Goal: Task Accomplishment & Management: Manage account settings

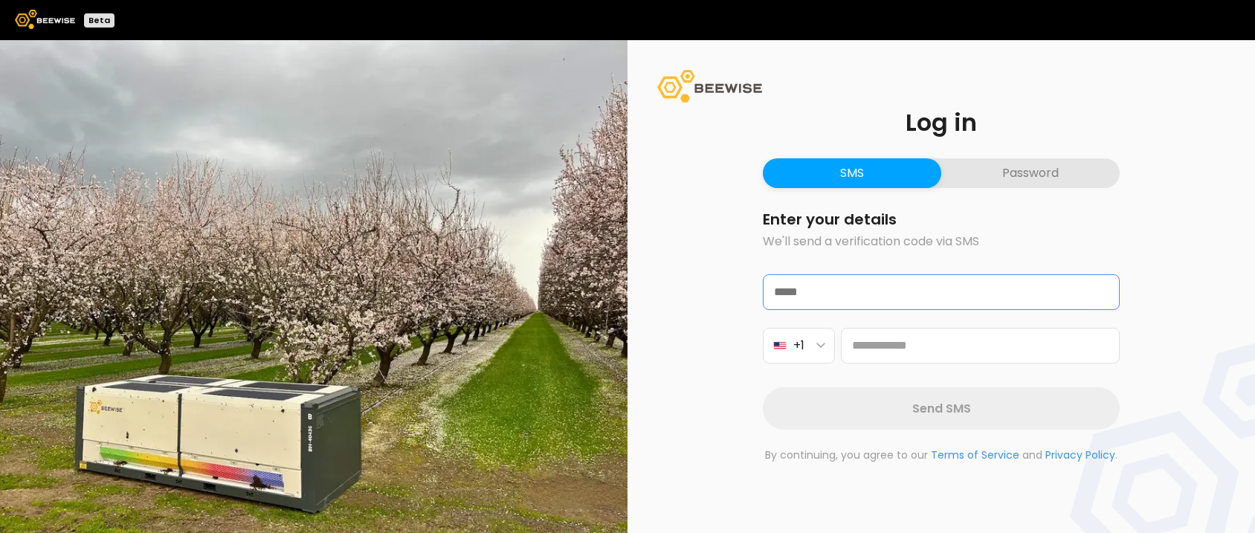
click at [887, 290] on input "email" at bounding box center [941, 292] width 355 height 34
type input "**********"
click at [825, 358] on button "+1" at bounding box center [799, 346] width 72 height 36
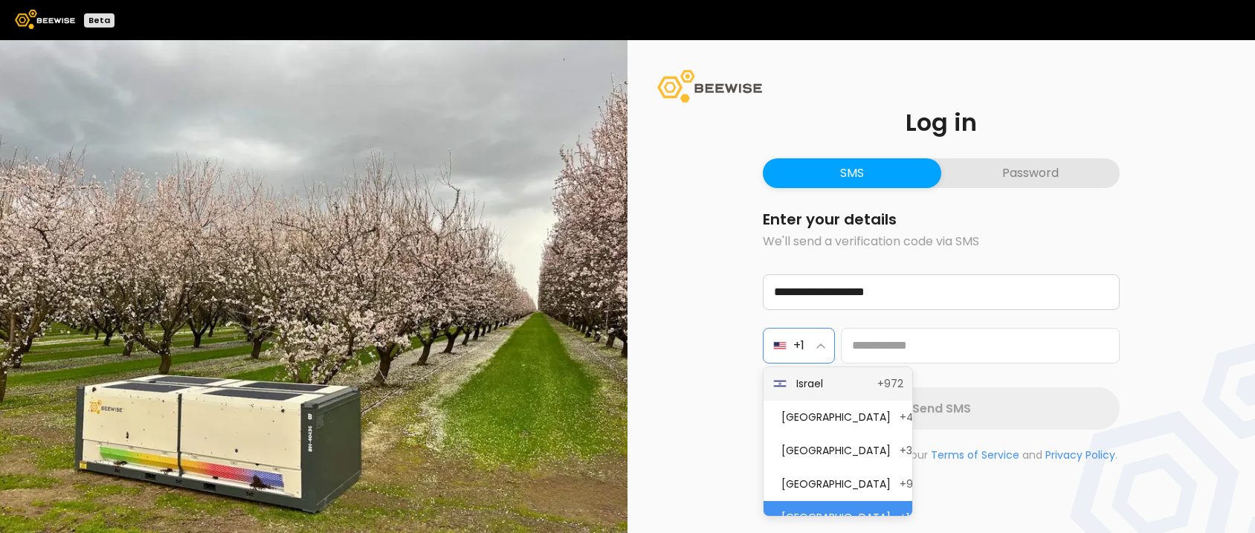
click at [811, 387] on span "Israel" at bounding box center [832, 384] width 72 height 16
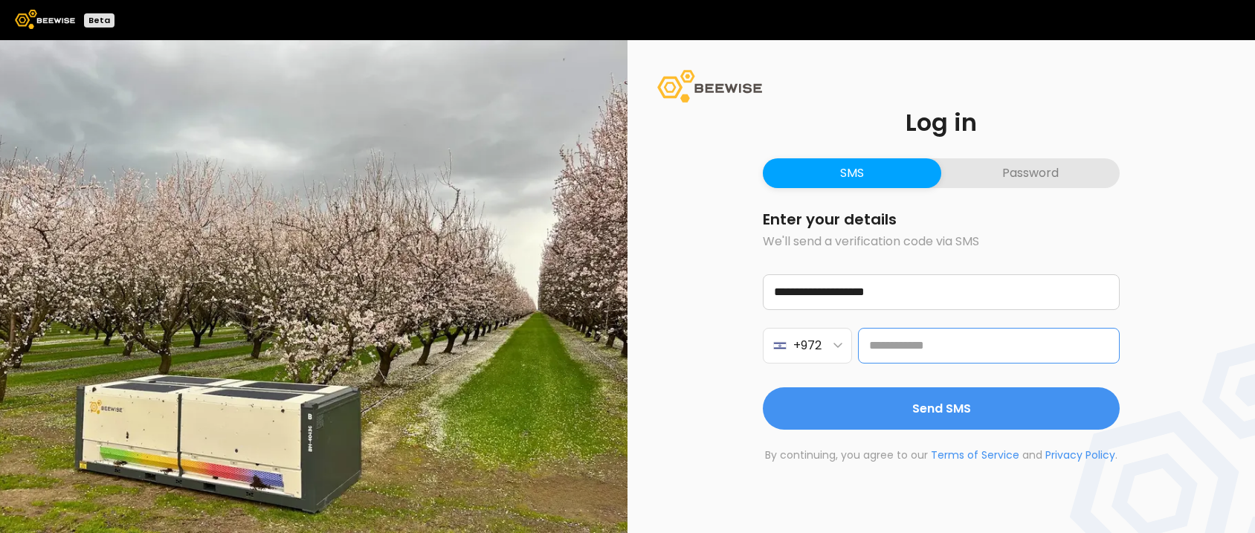
click at [911, 341] on input at bounding box center [989, 346] width 262 height 36
type input "**********"
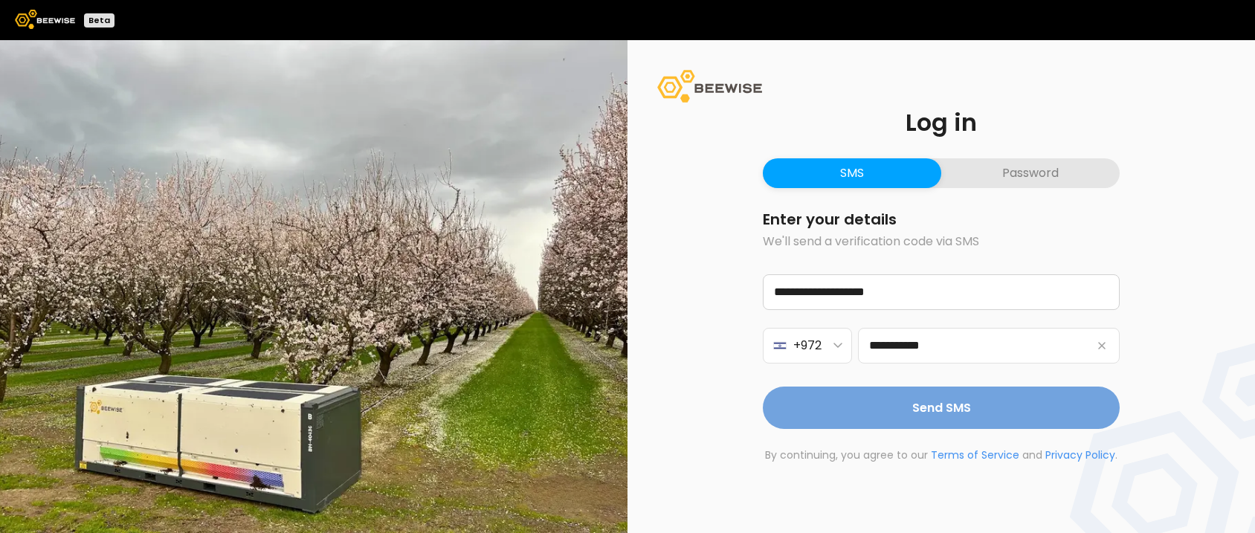
click at [922, 411] on span "Send SMS" at bounding box center [941, 408] width 59 height 19
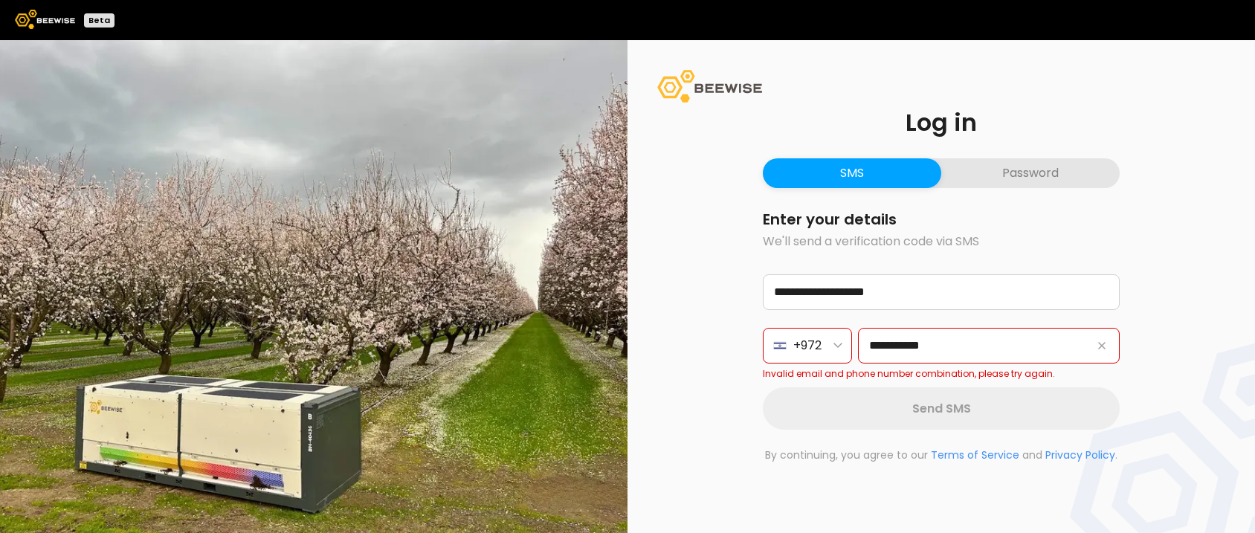
click at [834, 170] on button "SMS" at bounding box center [852, 173] width 178 height 30
click at [1025, 341] on input "**********" at bounding box center [989, 346] width 262 height 36
drag, startPoint x: 865, startPoint y: 422, endPoint x: 586, endPoint y: 312, distance: 299.5
drag, startPoint x: 586, startPoint y: 312, endPoint x: 1025, endPoint y: 234, distance: 446.4
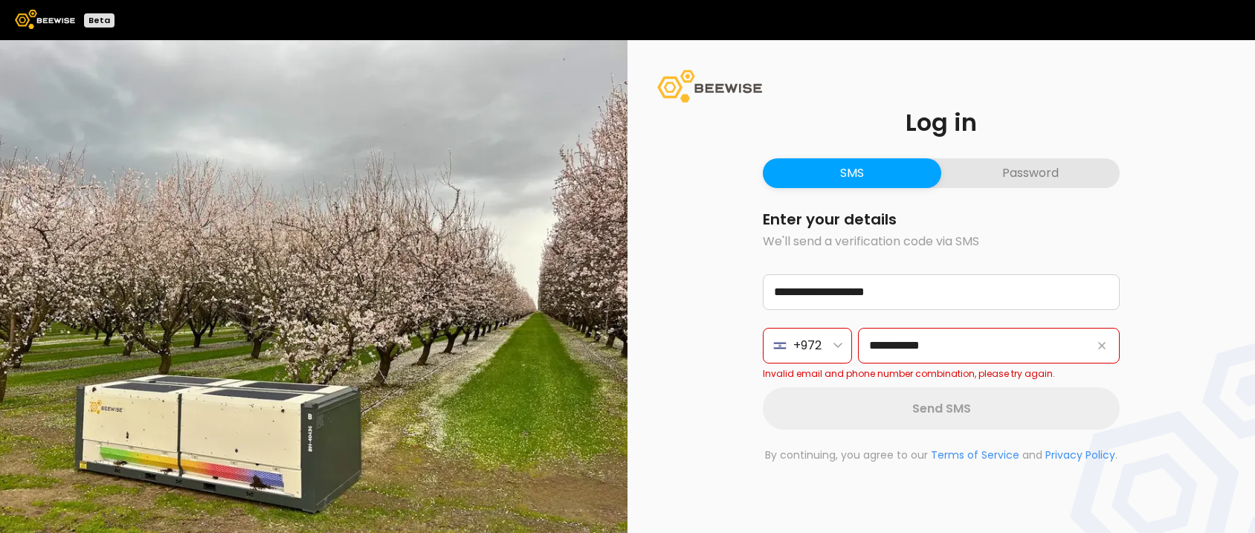
drag, startPoint x: 1025, startPoint y: 234, endPoint x: 662, endPoint y: 137, distance: 376.5
click at [662, 137] on div "**********" at bounding box center [942, 286] width 628 height 493
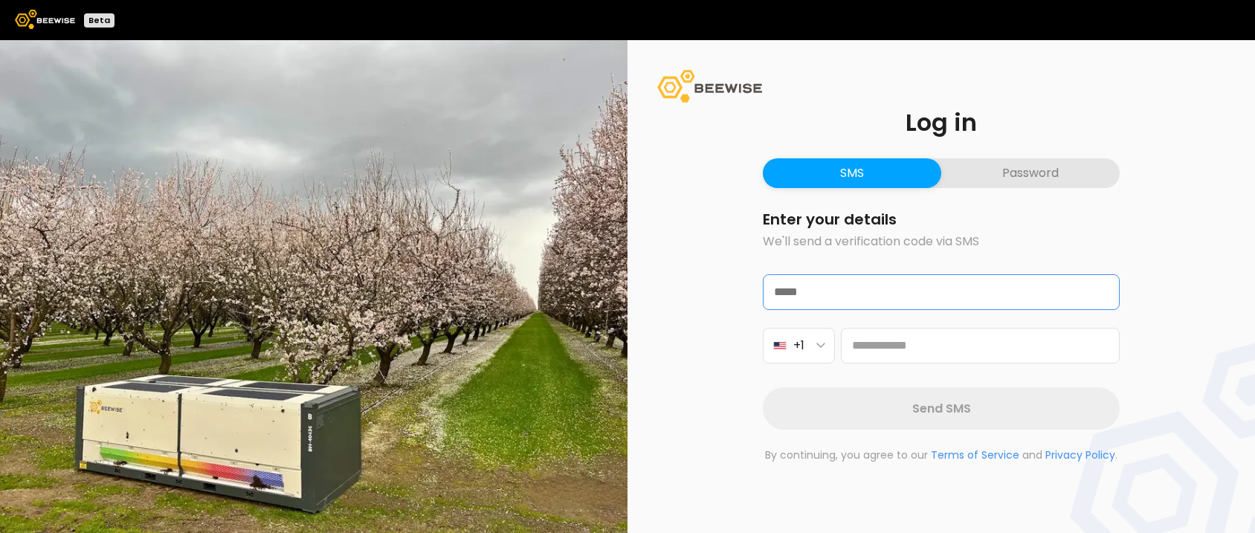
click at [815, 289] on input "email" at bounding box center [941, 292] width 355 height 34
type input "**********"
click at [814, 348] on button "+1" at bounding box center [799, 346] width 72 height 36
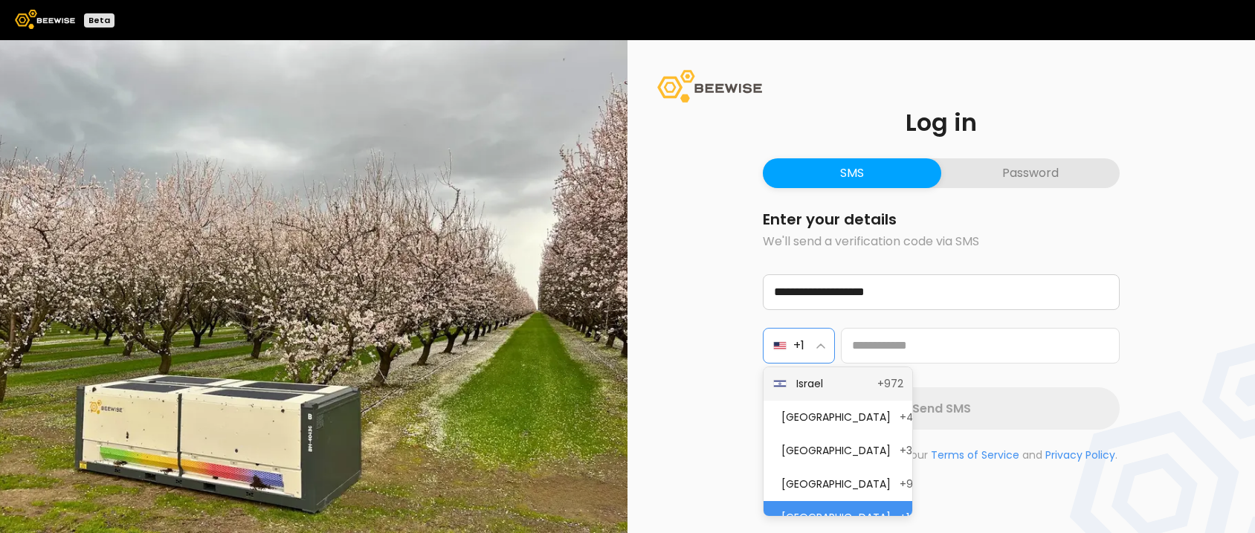
click at [807, 387] on span "Israel" at bounding box center [832, 384] width 72 height 16
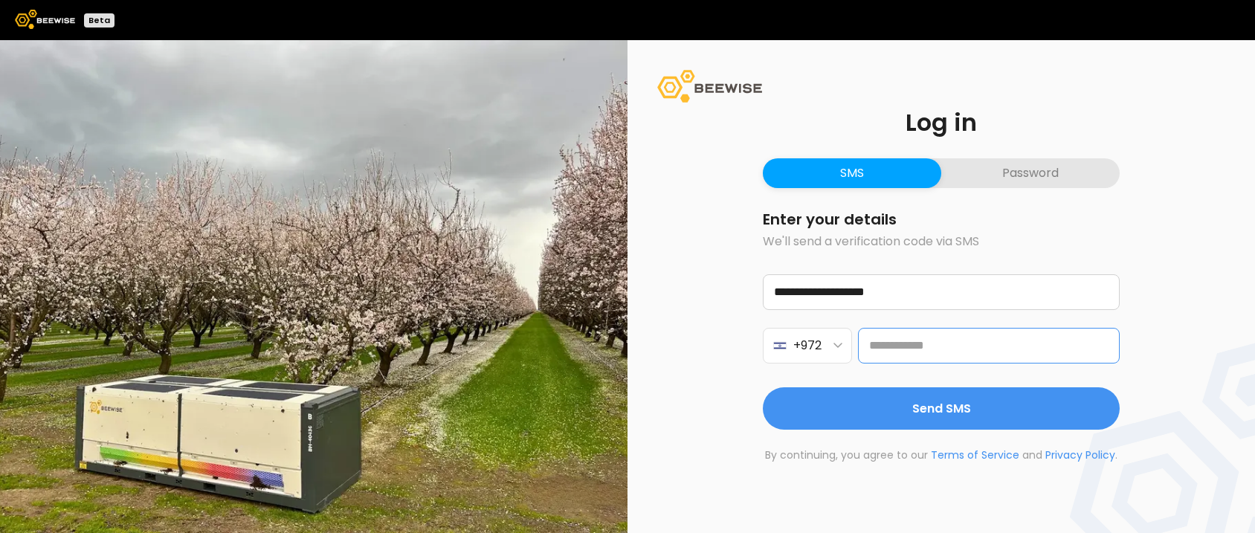
click at [933, 344] on input at bounding box center [989, 346] width 262 height 36
type input "**********"
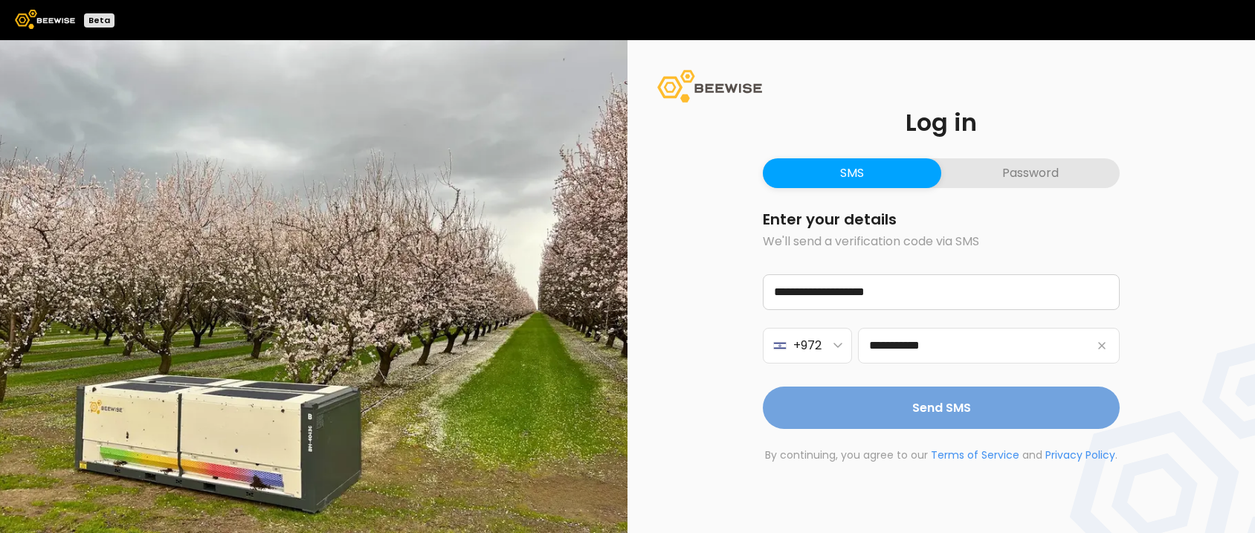
click at [919, 413] on span "Send SMS" at bounding box center [941, 408] width 59 height 19
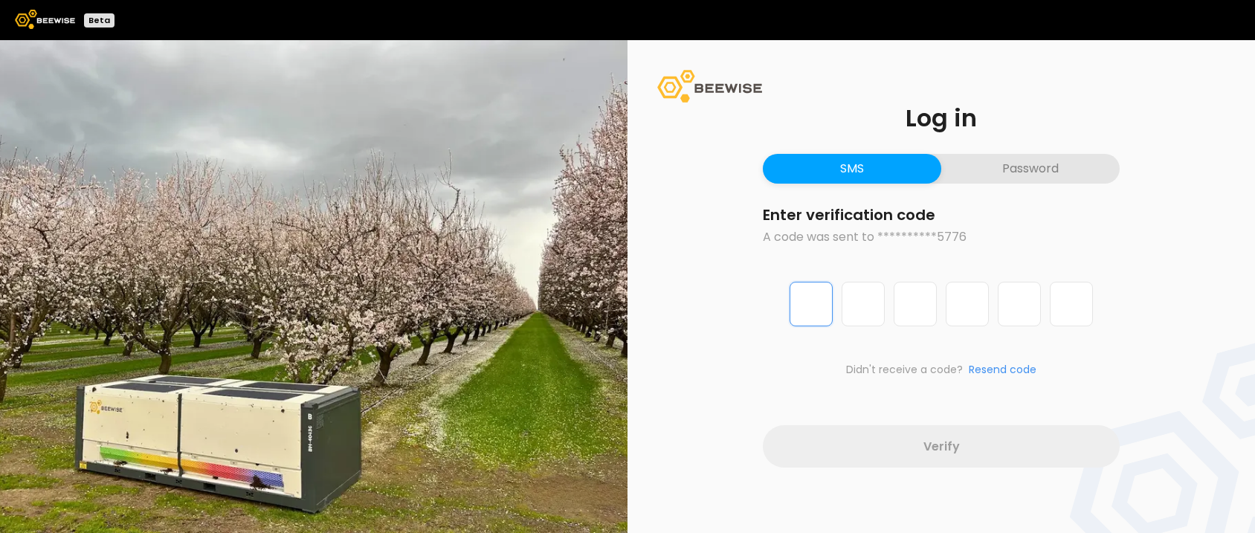
click at [811, 321] on input "Digit 1 of 6" at bounding box center [811, 304] width 43 height 45
type input "*"
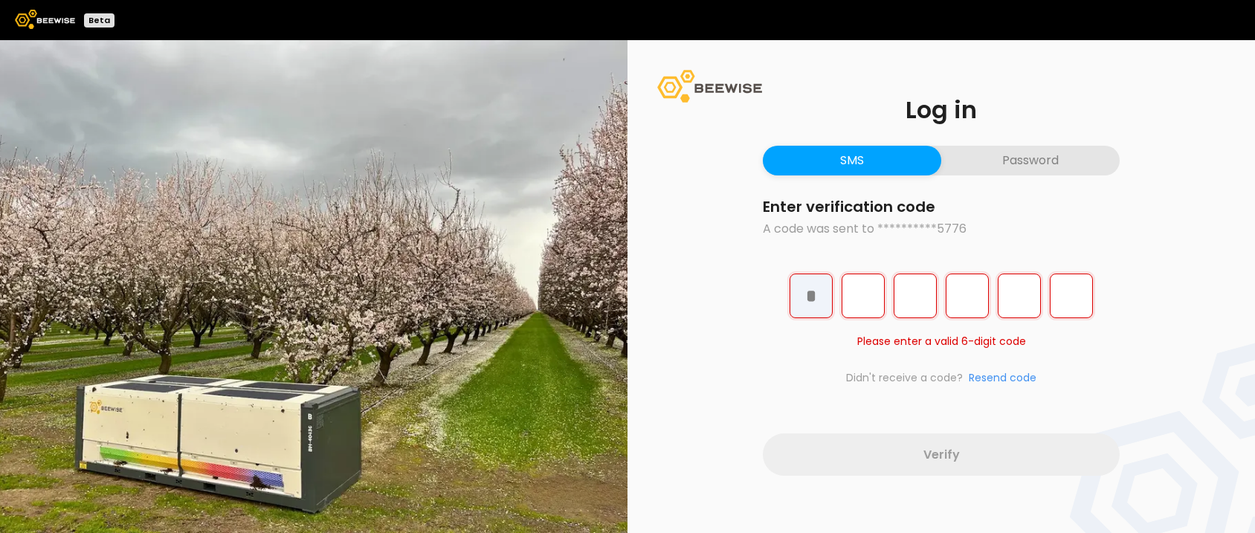
type input "*"
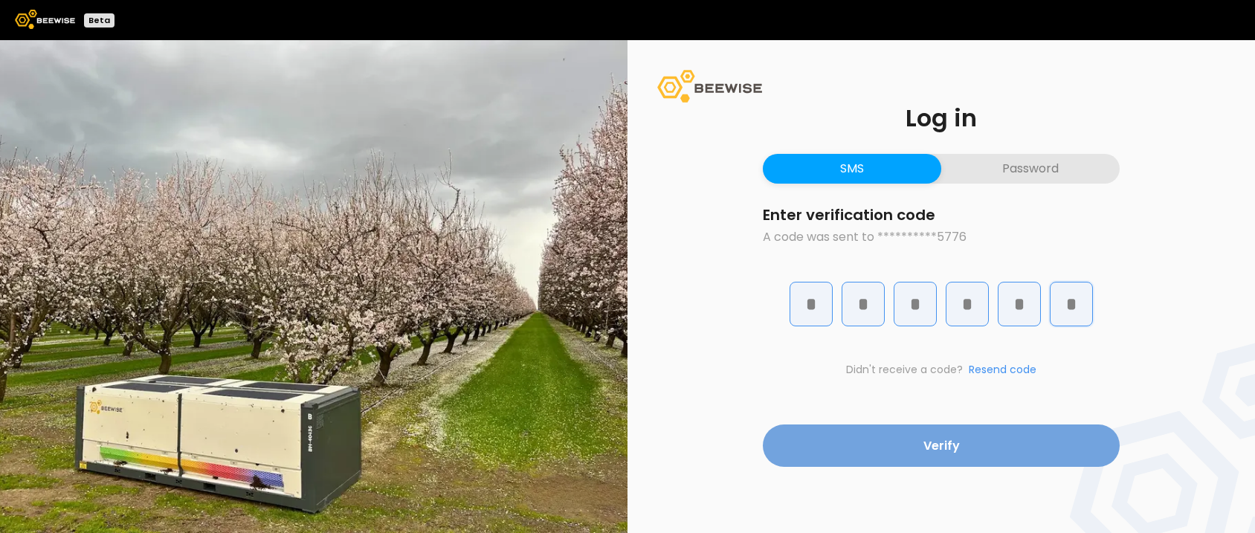
type input "*"
click at [966, 441] on button "Verify" at bounding box center [941, 446] width 357 height 42
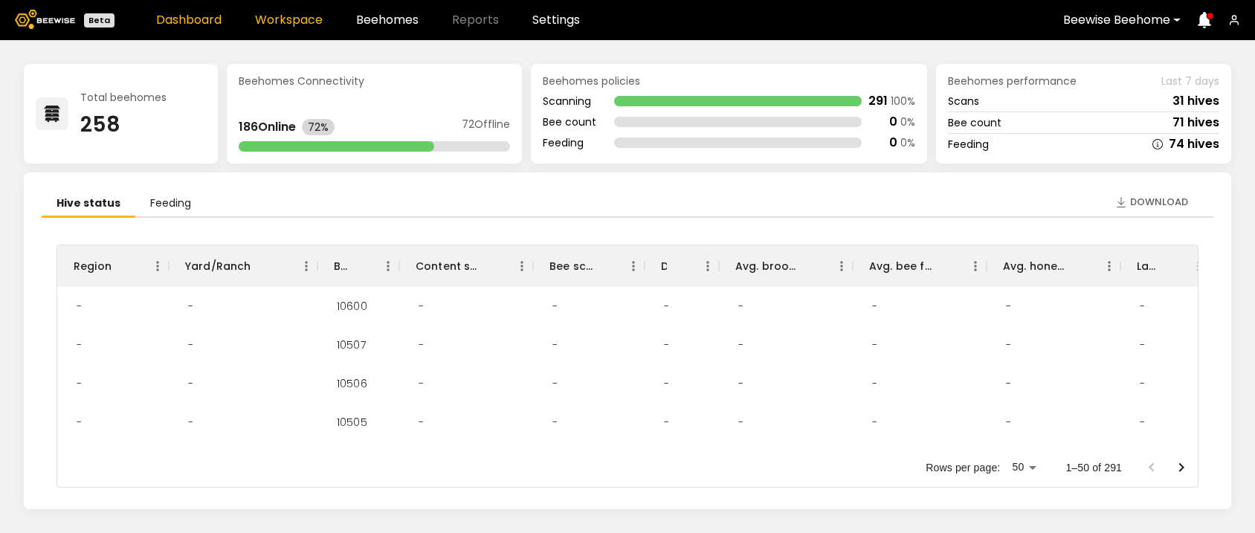
click at [271, 14] on link "Workspace" at bounding box center [289, 20] width 68 height 12
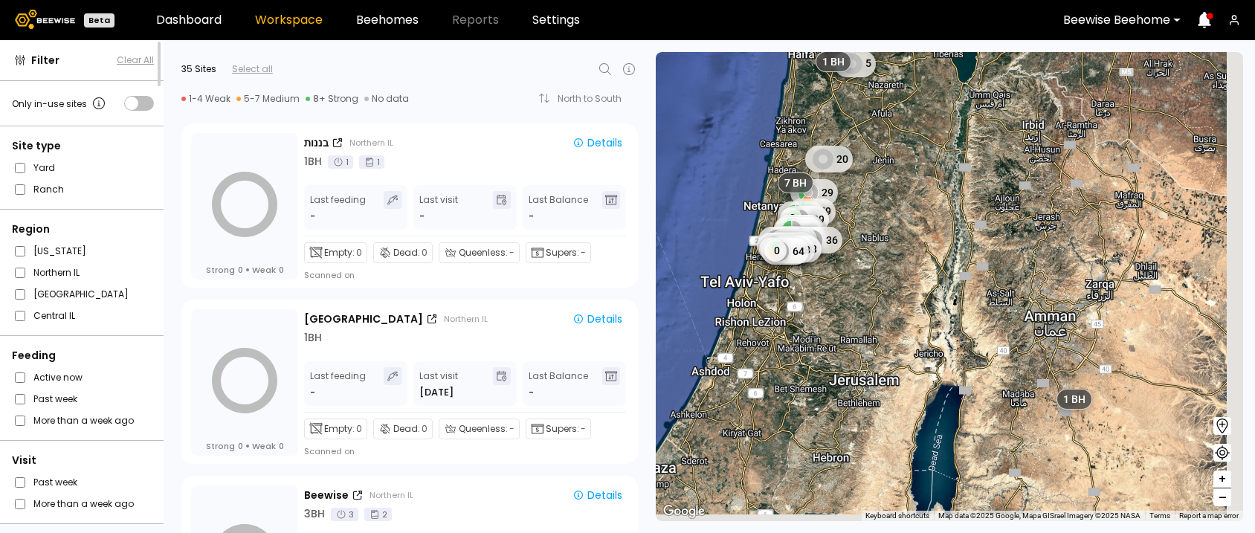
drag, startPoint x: 924, startPoint y: 331, endPoint x: 814, endPoint y: 142, distance: 219.0
click at [814, 142] on div "0 0 7 27 32 30 5 20 29 59 38 39 0 42 45 17 35 45 46 36 35 43 41 42 36 43 38 32 …" at bounding box center [949, 286] width 587 height 469
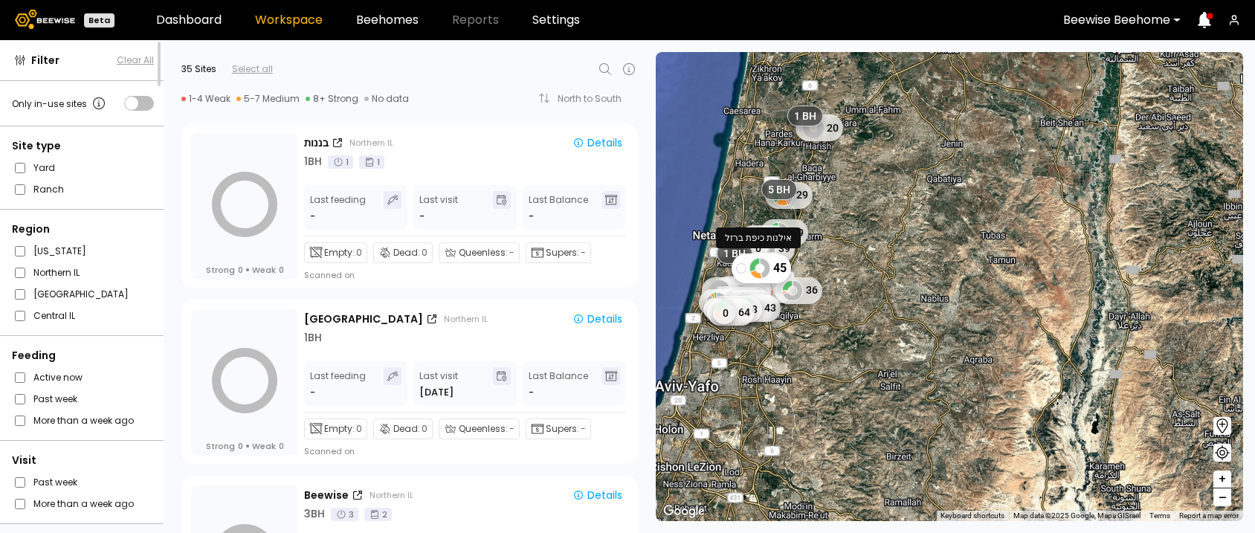
click at [782, 273] on div "45" at bounding box center [761, 268] width 59 height 30
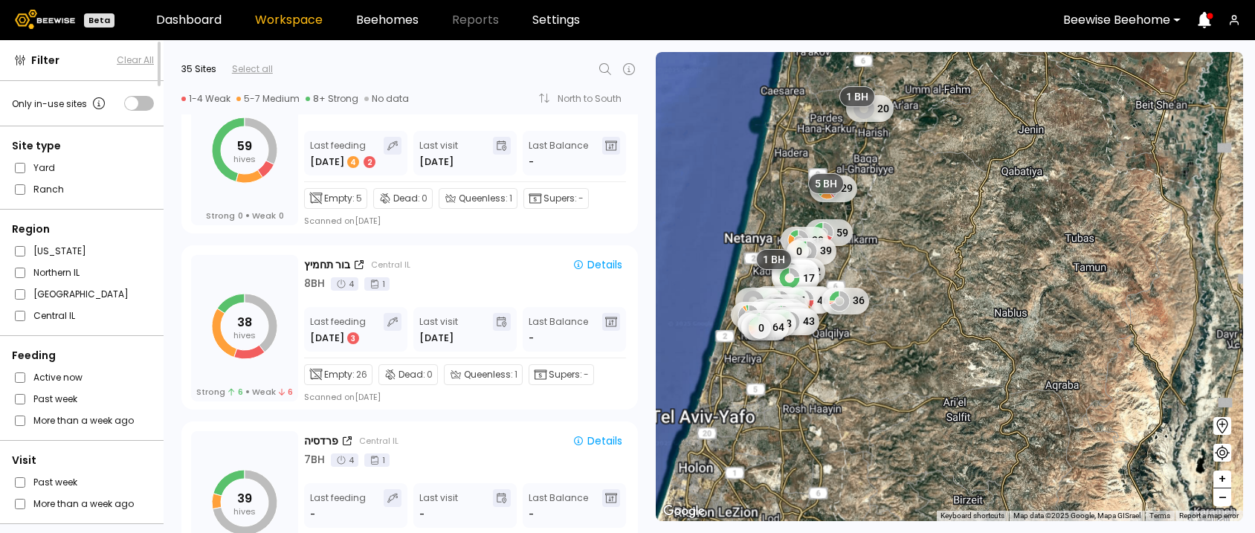
scroll to position [2345, 0]
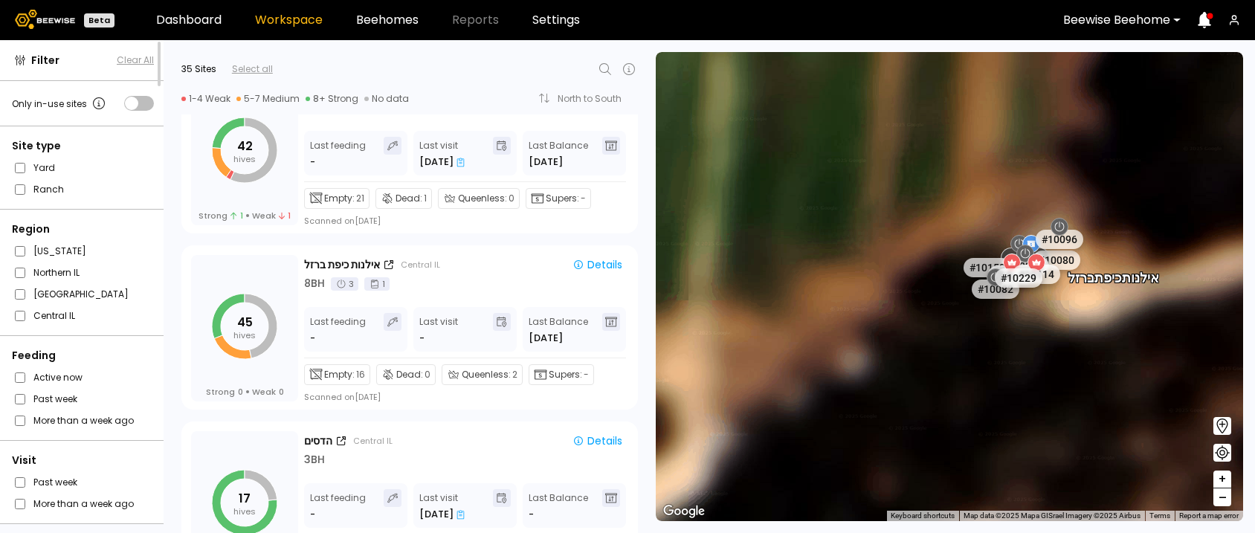
drag, startPoint x: 1089, startPoint y: 244, endPoint x: 1127, endPoint y: 342, distance: 105.0
click at [1127, 342] on div "אילנות כיפת ברזל # 10146 # 10212 # 10108 # 10154 # 10139 # 10106 # 10056 # 1008…" at bounding box center [949, 286] width 587 height 469
